Goal: Task Accomplishment & Management: Complete application form

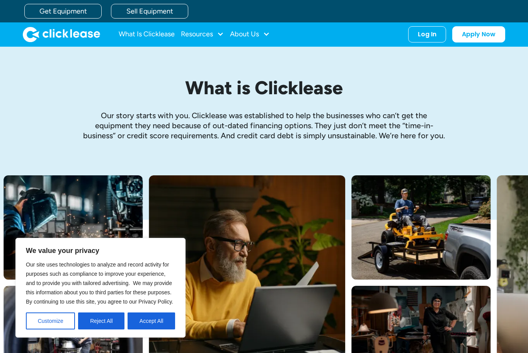
click at [41, 146] on div "What is Clicklease Our story starts with you. Clicklease was established to hel…" at bounding box center [264, 111] width 495 height 129
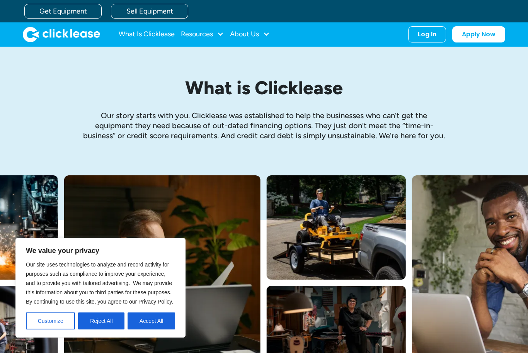
click at [150, 316] on button "Accept All" at bounding box center [152, 321] width 48 height 17
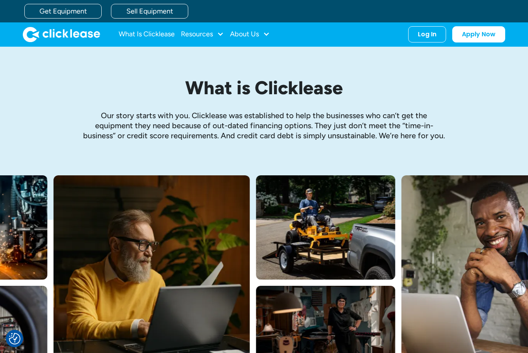
click at [433, 32] on div "Log In" at bounding box center [427, 35] width 19 height 8
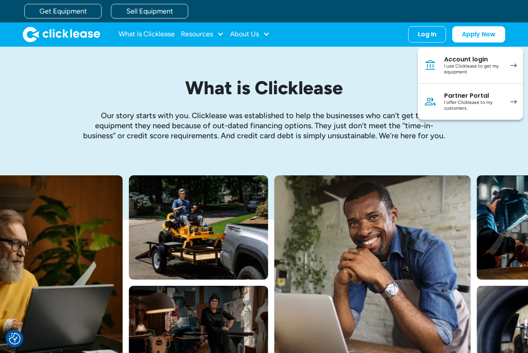
click at [496, 60] on div "Account login" at bounding box center [473, 60] width 58 height 8
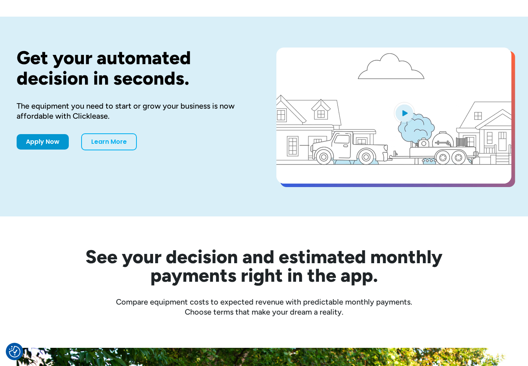
click at [33, 139] on link "Apply Now" at bounding box center [43, 141] width 52 height 15
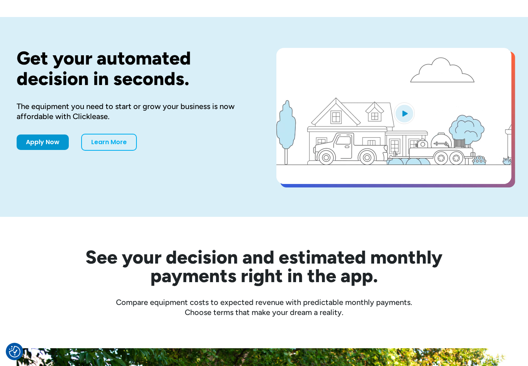
scroll to position [30, 0]
